Goal: Information Seeking & Learning: Learn about a topic

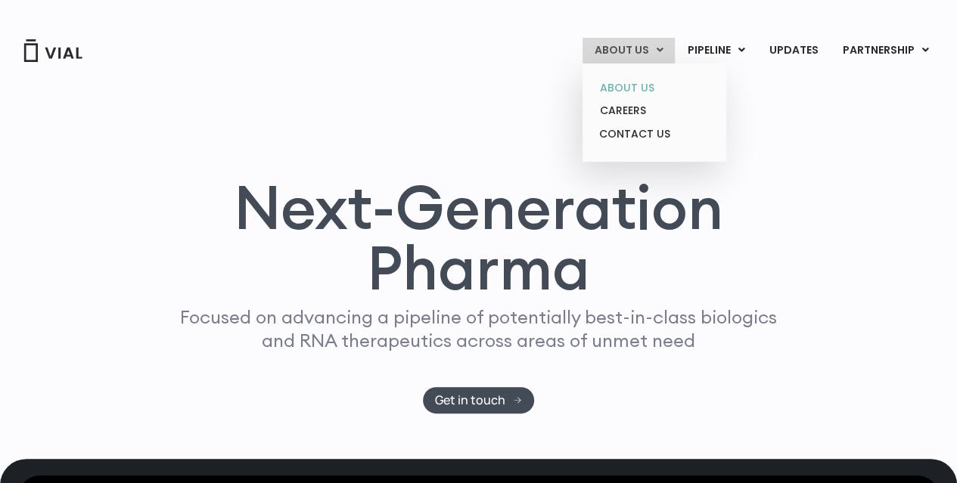
click at [646, 85] on link "ABOUT US" at bounding box center [654, 87] width 132 height 23
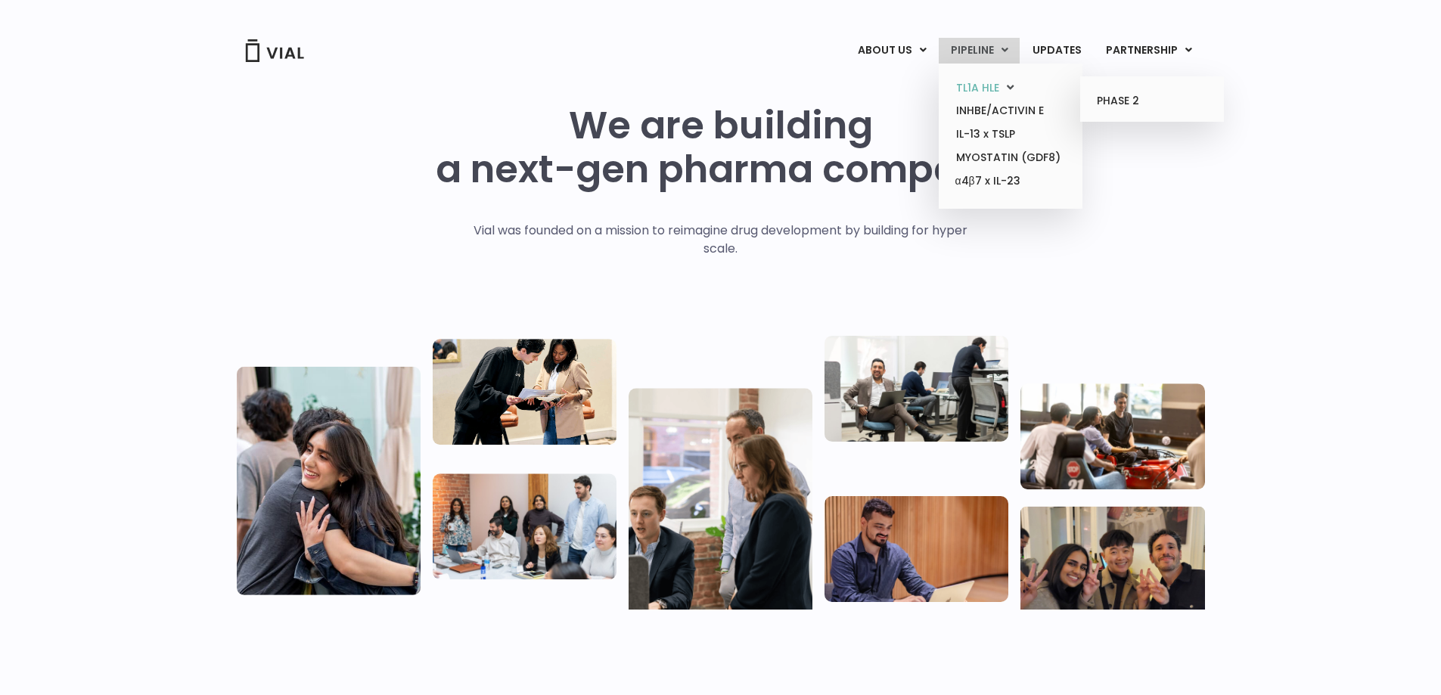
click at [956, 82] on link "TL1A HLE" at bounding box center [1010, 87] width 132 height 23
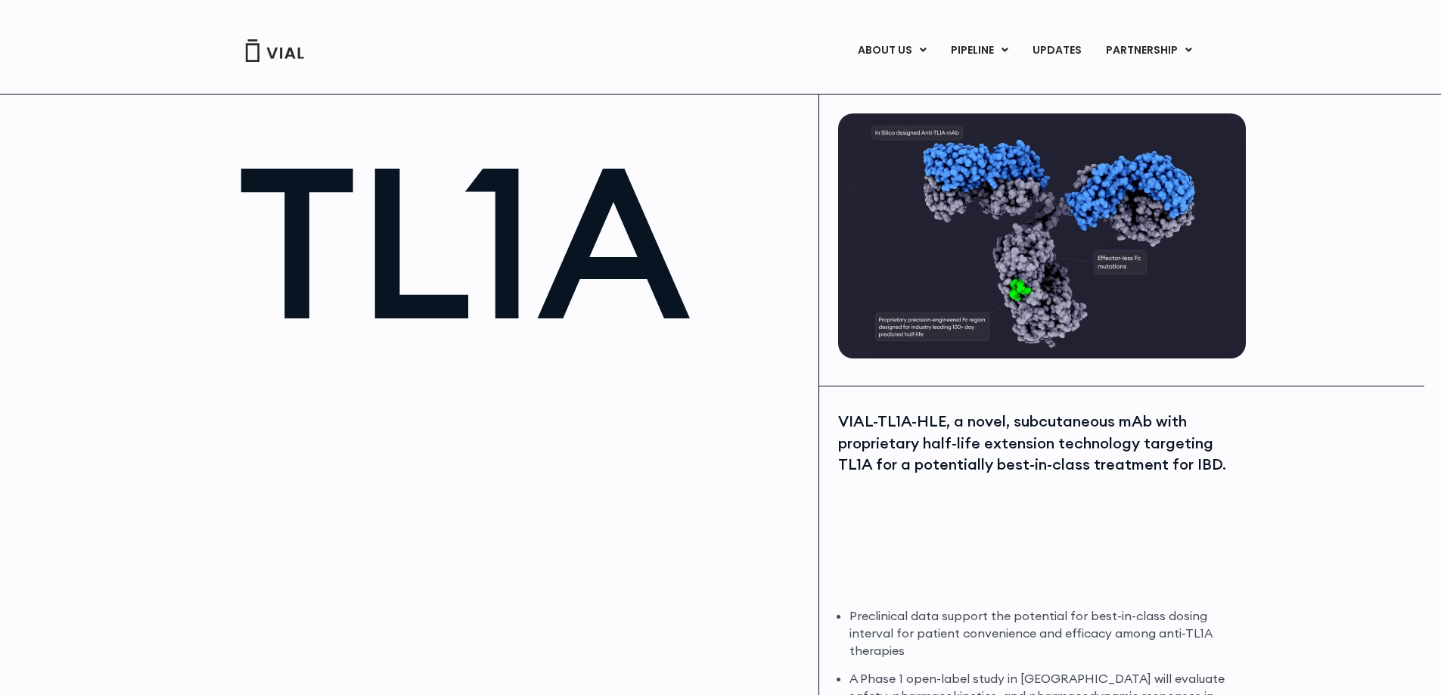
click at [1135, 51] on link "PARTNERSHIP" at bounding box center [1149, 51] width 110 height 26
click at [1117, 87] on link "LICENSING" at bounding box center [1132, 88] width 132 height 24
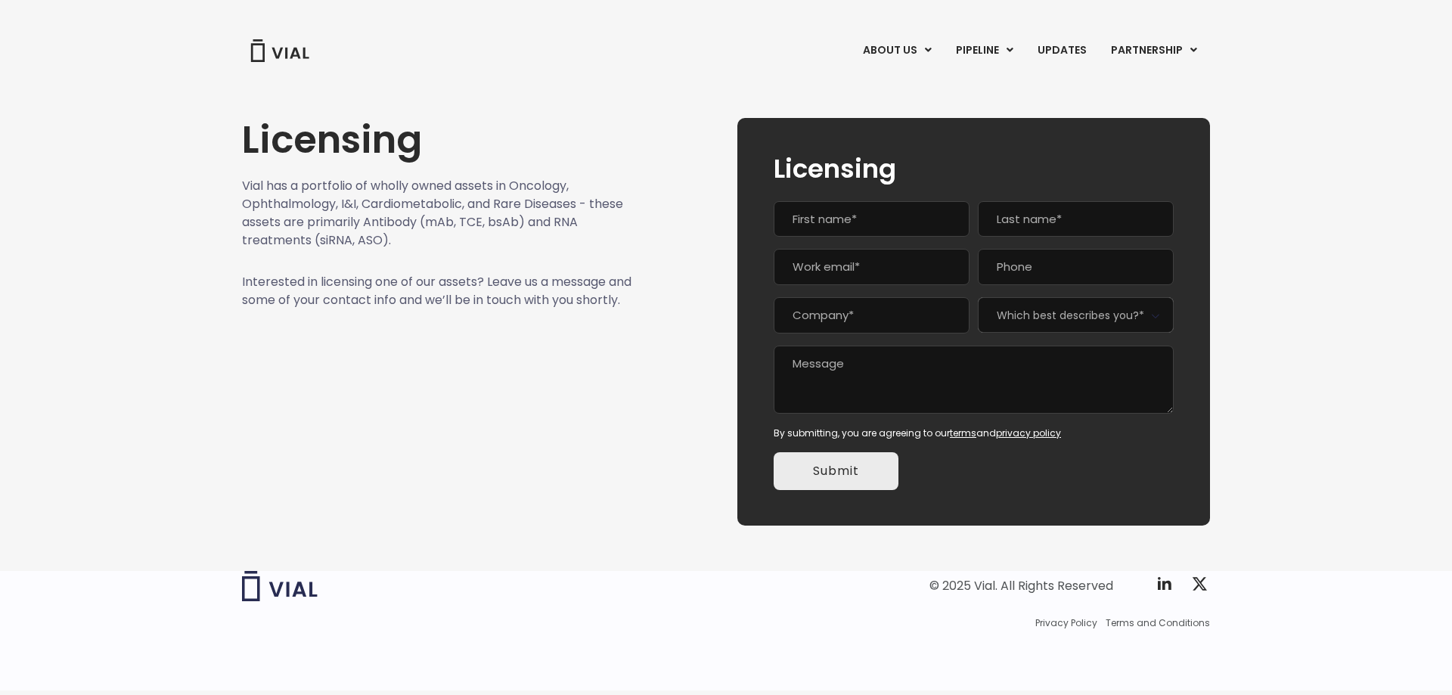
click at [266, 49] on img at bounding box center [280, 50] width 61 height 23
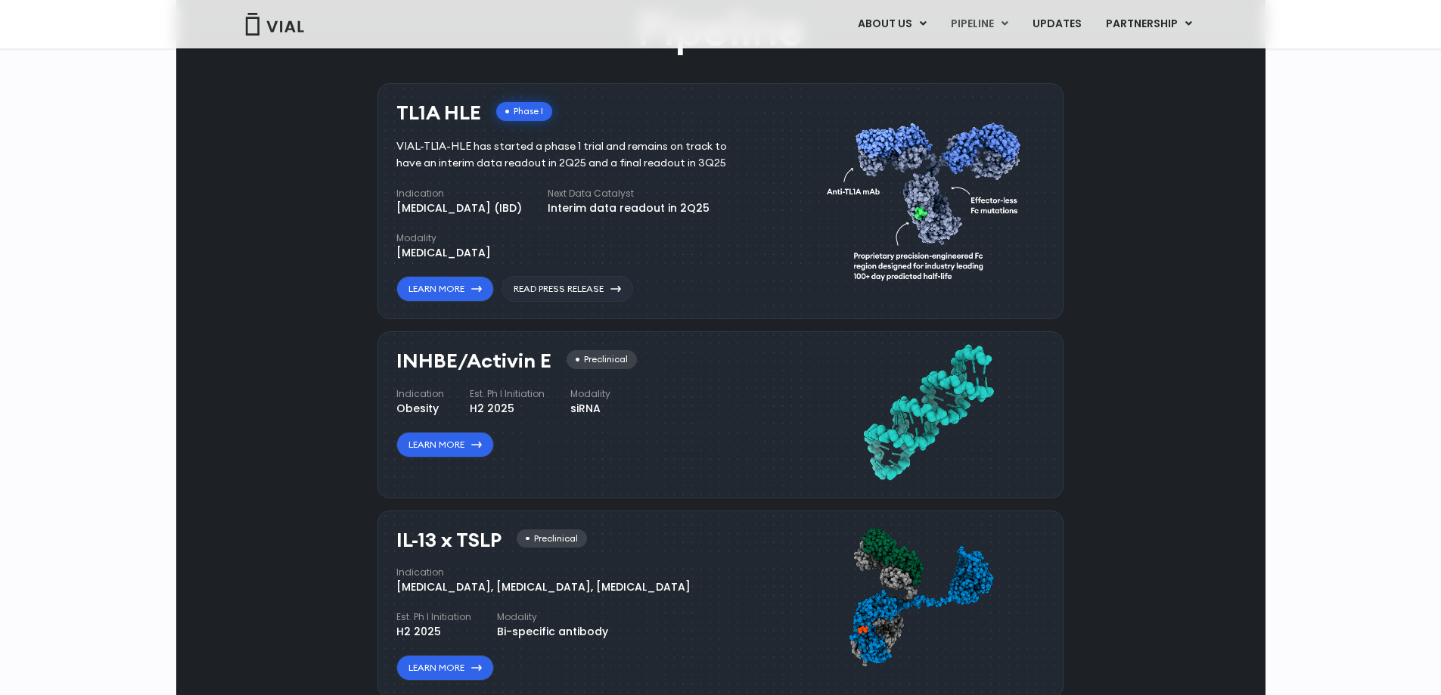
scroll to position [986, 0]
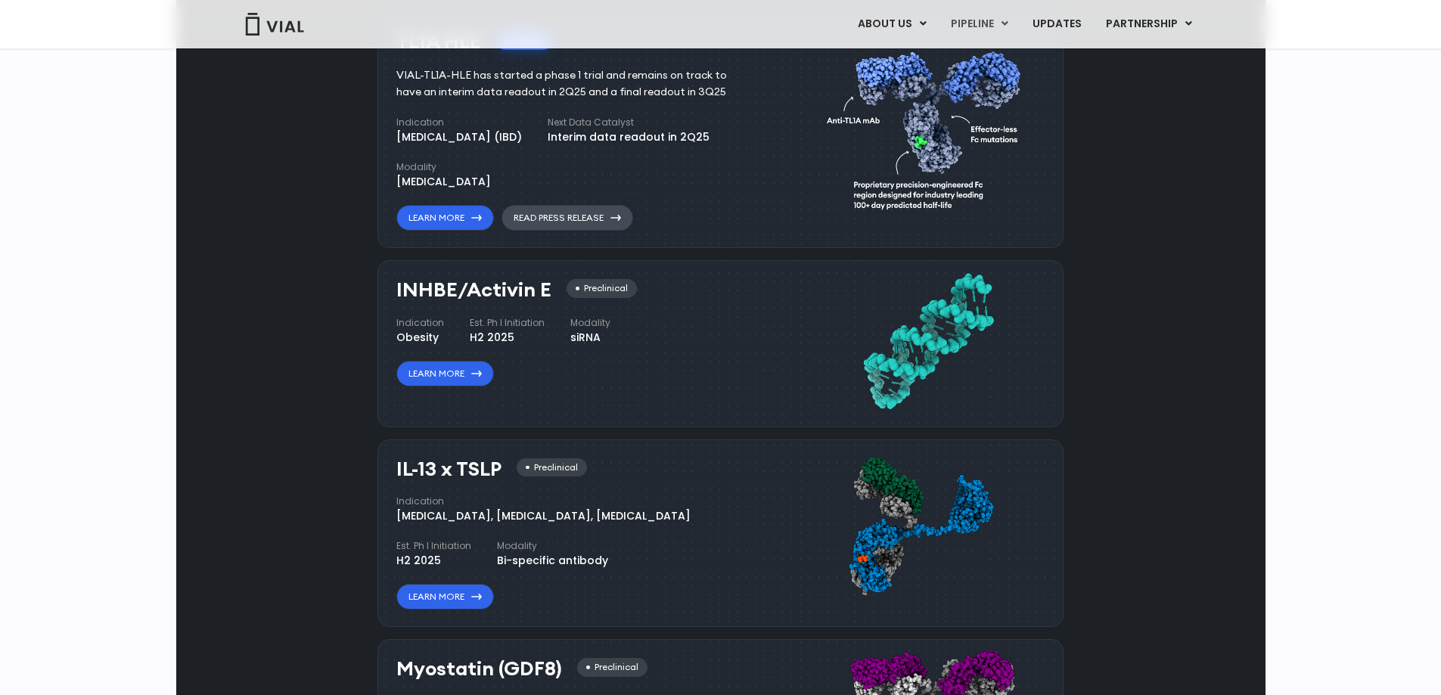
click at [576, 231] on link "Read Press Release" at bounding box center [568, 218] width 132 height 26
